Goal: Use online tool/utility: Utilize a website feature to perform a specific function

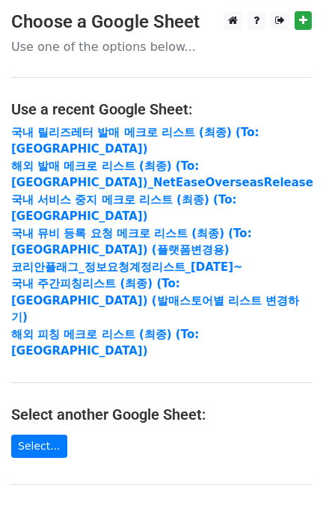
scroll to position [255, 0]
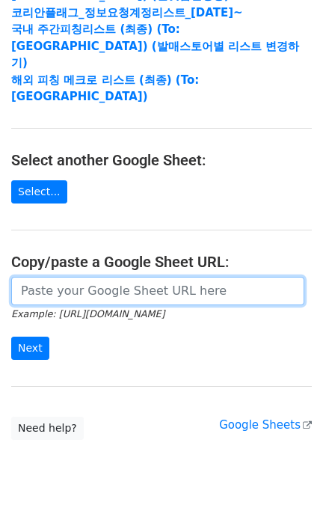
click at [121, 277] on input "url" at bounding box center [157, 291] width 293 height 28
paste input "[URL][DOMAIN_NAME]"
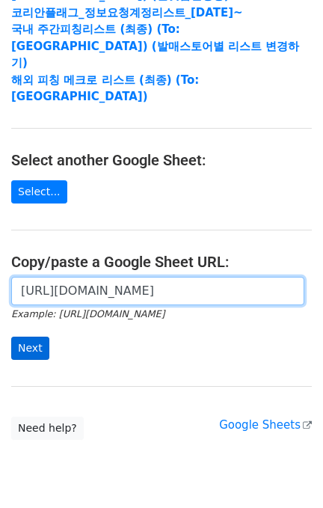
scroll to position [0, 458]
type input "[URL][DOMAIN_NAME]"
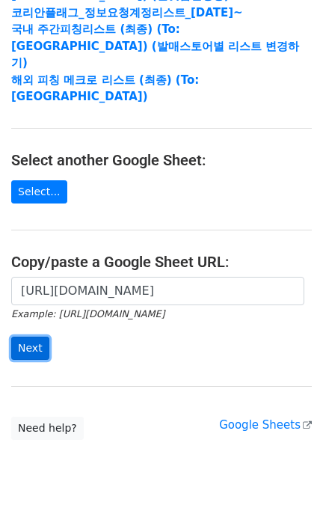
click at [39, 337] on input "Next" at bounding box center [30, 348] width 38 height 23
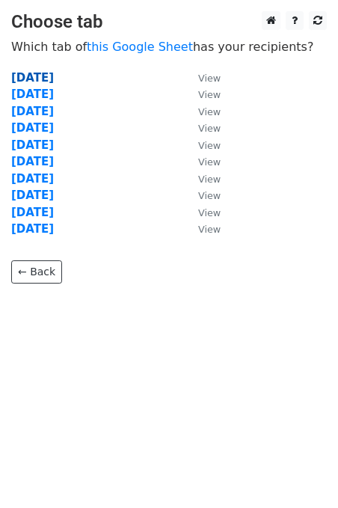
click at [53, 74] on strong "2025.09.03" at bounding box center [32, 77] width 43 height 13
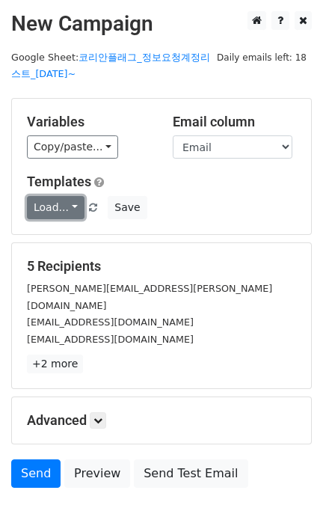
click at [44, 204] on link "Load..." at bounding box center [56, 207] width 58 height 23
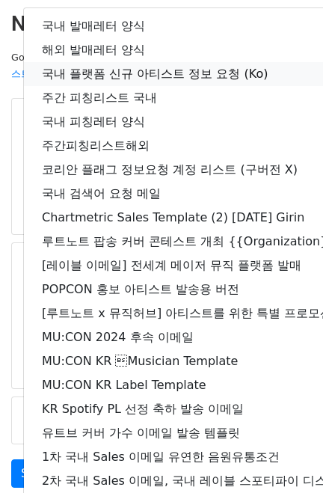
click at [129, 70] on link "국내 플랫폼 신규 아티스트 정보 요청 (Ko)" at bounding box center [264, 74] width 481 height 24
